Goal: Information Seeking & Learning: Learn about a topic

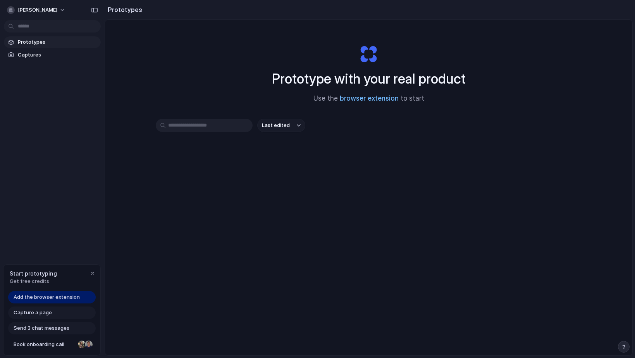
click at [367, 98] on link "browser extension" at bounding box center [369, 99] width 59 height 8
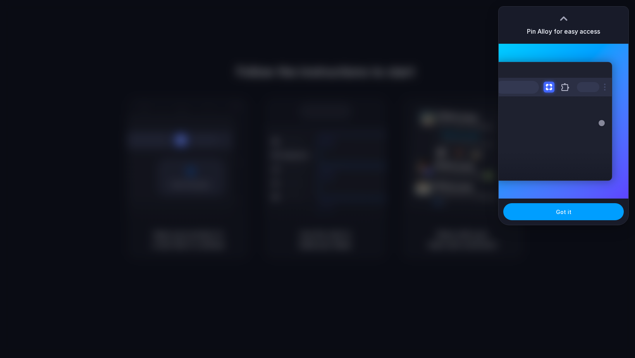
click at [559, 207] on button "Got it" at bounding box center [563, 211] width 121 height 17
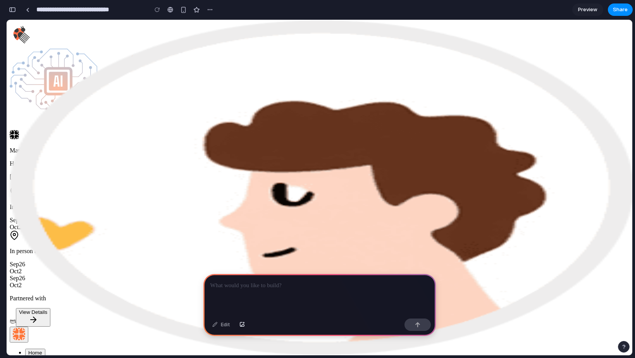
click at [41, 358] on span "Learn" at bounding box center [34, 361] width 13 height 6
click at [274, 282] on p at bounding box center [319, 285] width 219 height 9
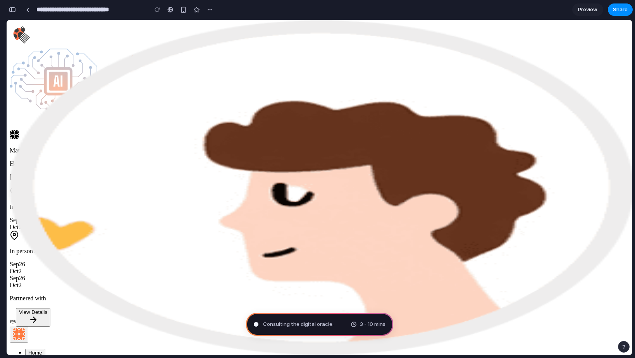
click at [41, 358] on span "Learn" at bounding box center [34, 361] width 13 height 6
drag, startPoint x: 363, startPoint y: 326, endPoint x: 322, endPoint y: 326, distance: 40.7
click at [363, 326] on span "3 - 10 mins" at bounding box center [373, 325] width 26 height 8
click at [320, 326] on span "Consulting the digital oracle .." at bounding box center [299, 325] width 72 height 8
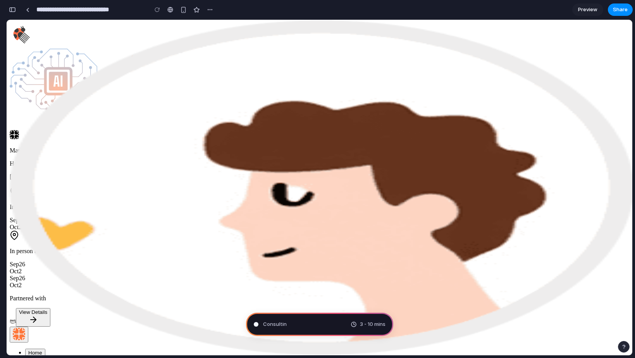
click at [254, 327] on div "Consultin" at bounding box center [270, 325] width 33 height 8
click at [278, 326] on div "Cal 3 - 10 mins" at bounding box center [319, 324] width 147 height 23
drag, startPoint x: 351, startPoint y: 322, endPoint x: 360, endPoint y: 322, distance: 9.3
click at [351, 322] on div "3 - 10 mins" at bounding box center [368, 325] width 35 height 8
click at [373, 323] on span "3 - 10 mins" at bounding box center [373, 325] width 26 height 8
